Goal: Information Seeking & Learning: Learn about a topic

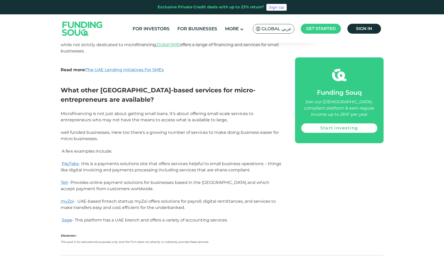
scroll to position [931, 0]
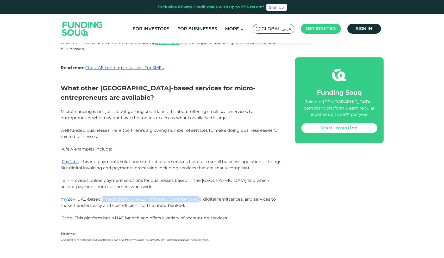
drag, startPoint x: 103, startPoint y: 189, endPoint x: 200, endPoint y: 191, distance: 96.7
click at [200, 197] on span "myZoi - UAE-based fintech startup myZoi offers solutions for payroll, digital r…" at bounding box center [168, 202] width 215 height 11
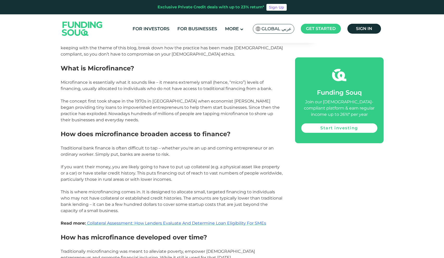
scroll to position [299, 0]
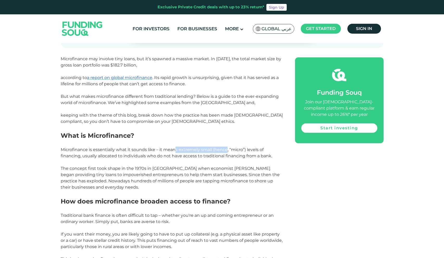
drag, startPoint x: 174, startPoint y: 148, endPoint x: 227, endPoint y: 148, distance: 52.7
click at [227, 148] on span "Microfinance is essentially what it sounds like – it means extremely small (hen…" at bounding box center [167, 152] width 212 height 11
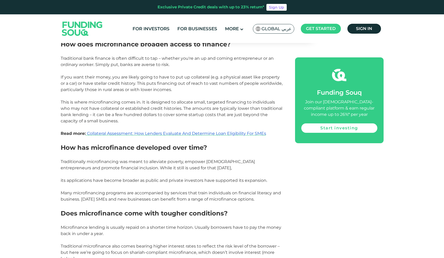
scroll to position [455, 0]
click at [120, 134] on span "Collateral Assessment: How Lenders Evaluate And Determine Loan Eligibility For …" at bounding box center [176, 133] width 179 height 5
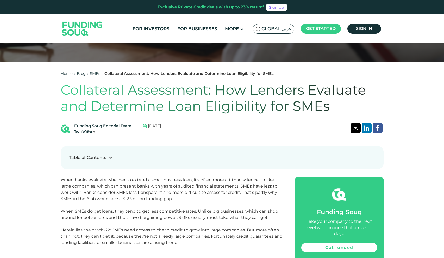
scroll to position [179, 0]
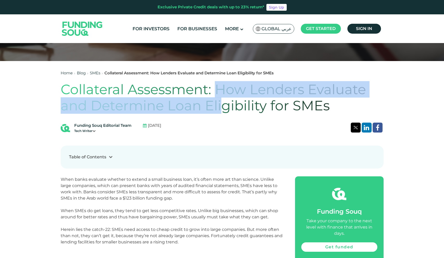
drag, startPoint x: 216, startPoint y: 85, endPoint x: 223, endPoint y: 104, distance: 19.8
click at [223, 104] on h1 "Collateral Assessment: How Lenders Evaluate and Determine Loan Eligibility for …" at bounding box center [222, 97] width 323 height 33
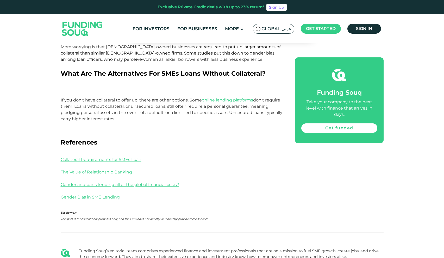
scroll to position [802, 0]
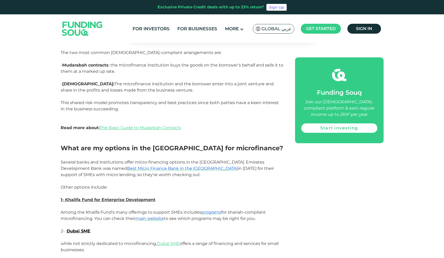
scroll to position [732, 0]
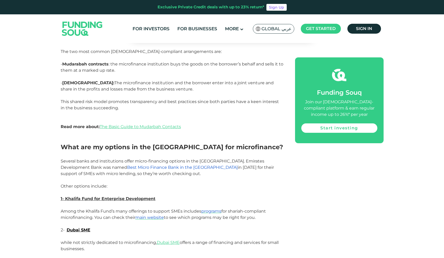
click at [145, 165] on span "Best Micro Finance Bank in the Middle East" at bounding box center [182, 167] width 111 height 5
